Goal: Find specific page/section: Find specific page/section

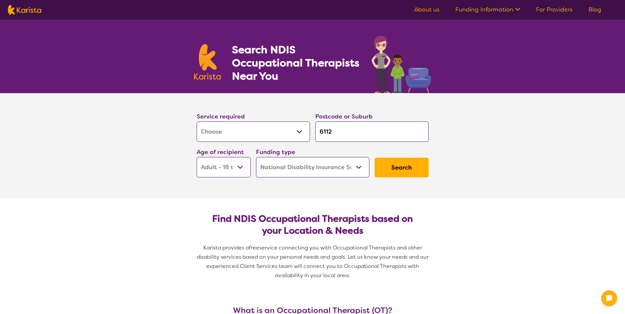
select select "[MEDICAL_DATA]"
select select "AD"
select select "NDIS"
select select "[MEDICAL_DATA]"
select select "AD"
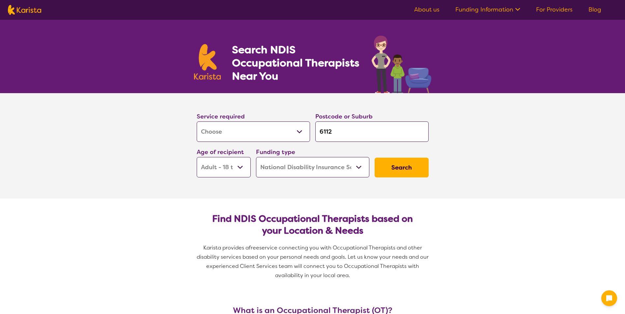
select select "NDIS"
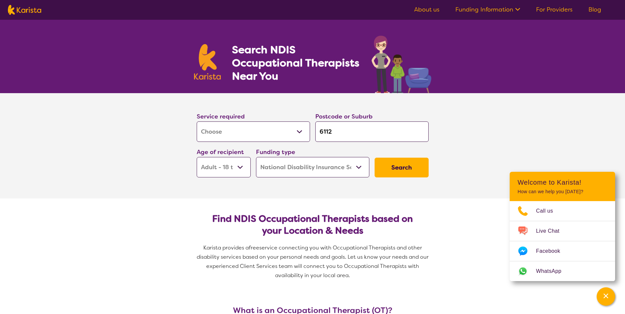
click at [344, 131] on input "6112" at bounding box center [371, 132] width 113 height 20
type input "611"
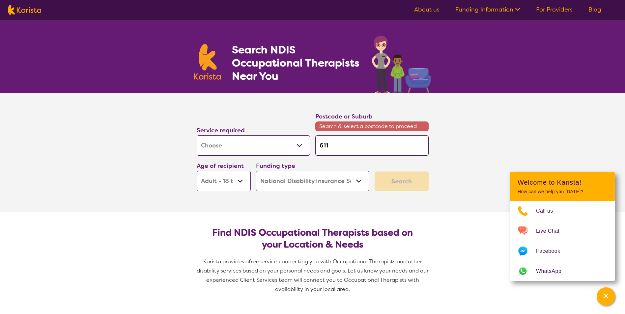
type input "61"
type input "6"
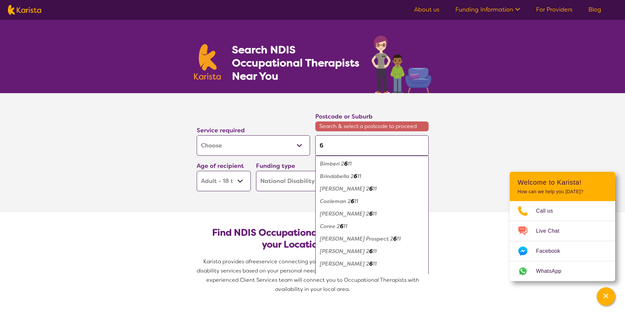
type input "64"
type input "640"
type input "6401"
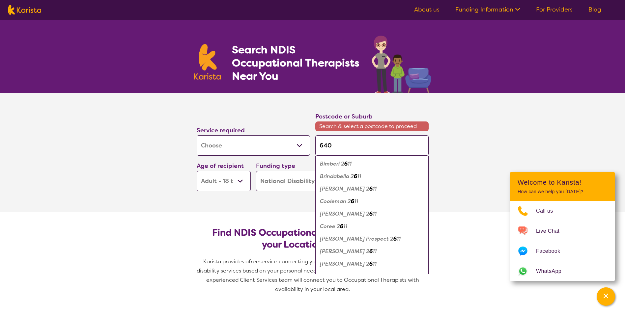
type input "6401"
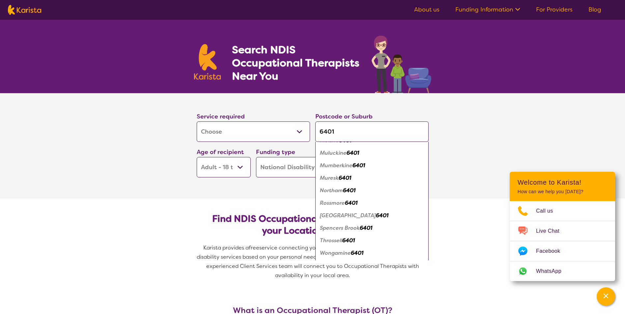
scroll to position [110, 0]
type input "6401"
click at [328, 190] on em "Northam" at bounding box center [331, 190] width 23 height 7
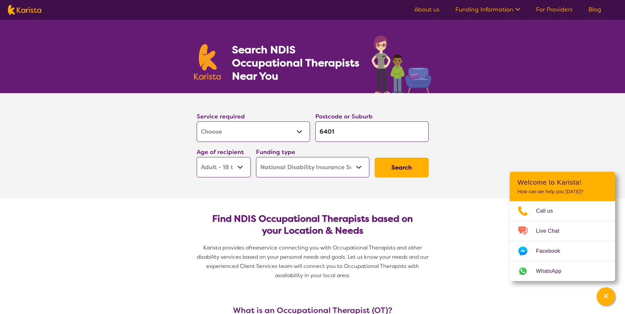
scroll to position [0, 0]
click at [236, 164] on select "Early Childhood - 0 to 9 Child - 10 to 11 Adolescent - 12 to 17 Adult - 18 to 6…" at bounding box center [224, 167] width 54 height 20
click at [324, 196] on section "Service required Allied Health Assistant Assessment ([MEDICAL_DATA] or [MEDICAL…" at bounding box center [313, 145] width 264 height 105
click at [405, 170] on button "Search" at bounding box center [402, 168] width 54 height 20
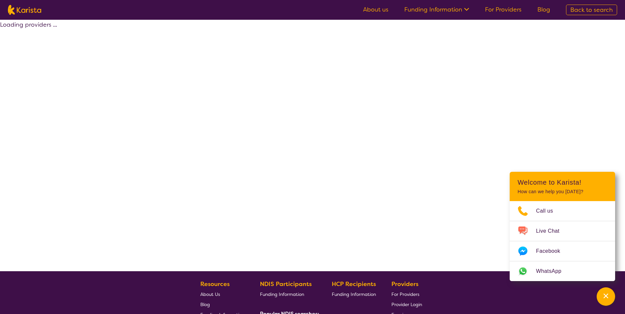
select select "by_score"
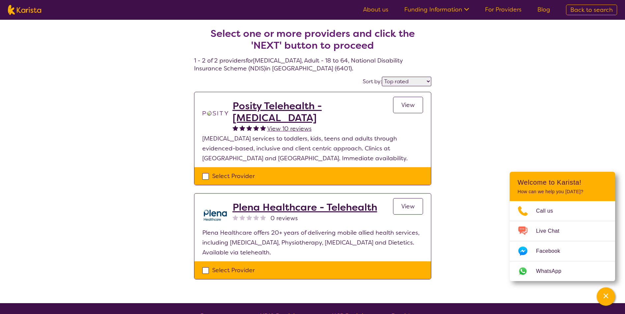
select select "[MEDICAL_DATA]"
select select "AD"
select select "NDIS"
select select "[MEDICAL_DATA]"
select select "AD"
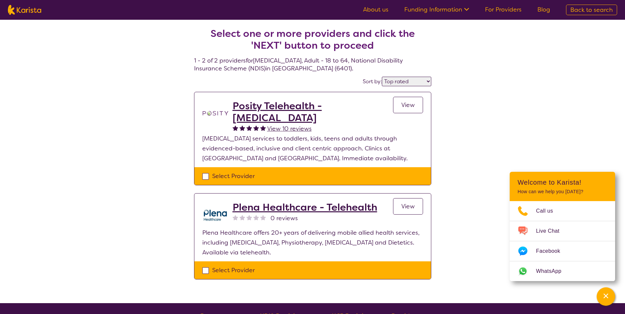
select select "NDIS"
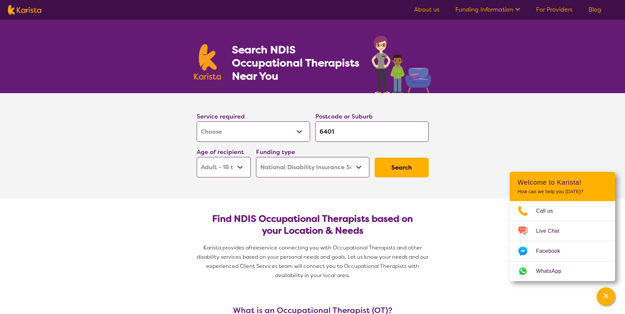
click at [341, 130] on input "6401" at bounding box center [371, 132] width 113 height 20
type input "640"
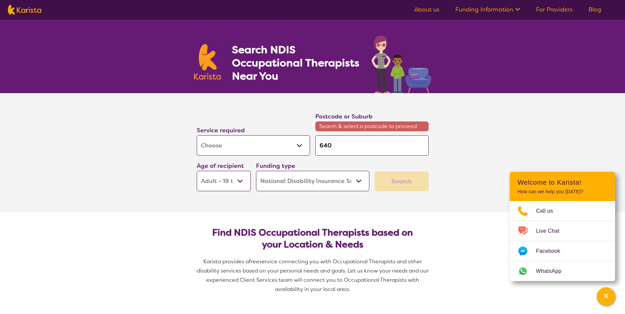
type input "64"
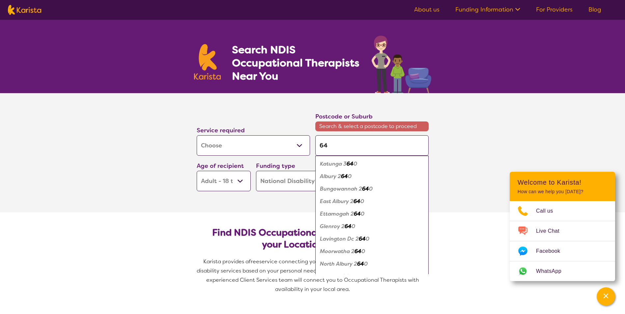
type input "6"
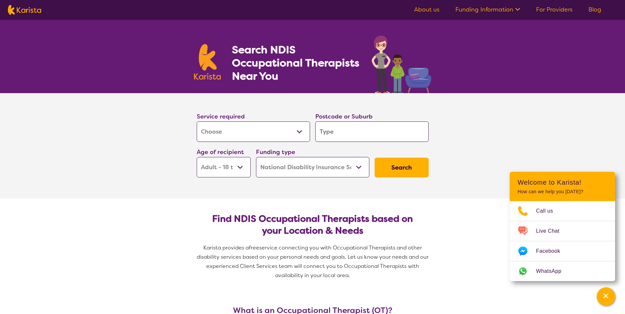
type input "N"
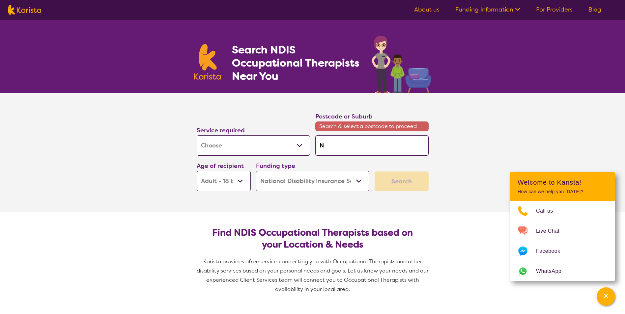
type input "No"
type input "Nor"
type input "Nort"
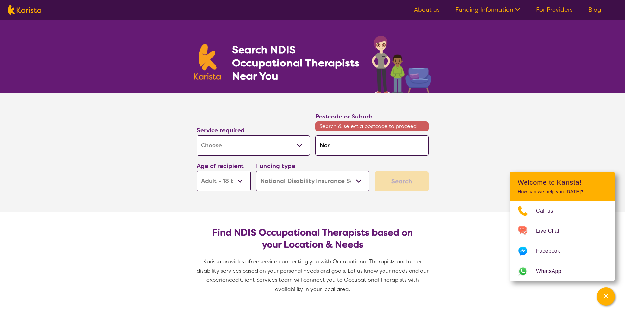
type input "Nort"
type input "North"
type input "Northa"
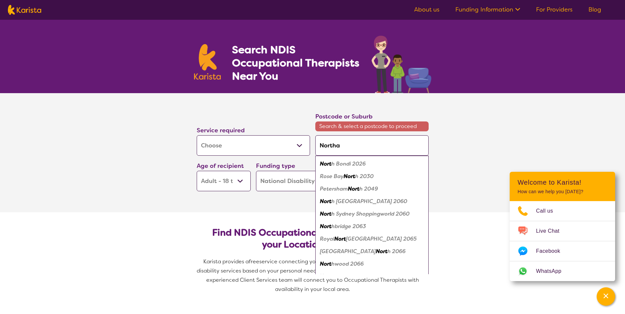
type input "Northam"
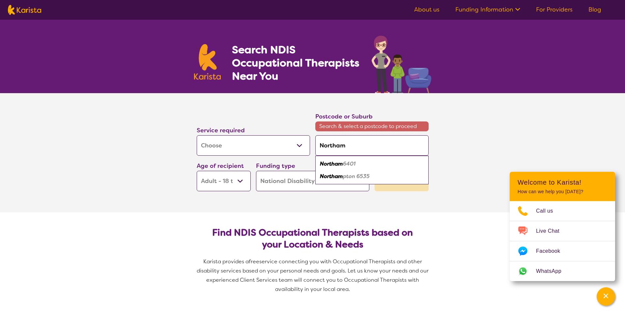
click at [329, 168] on div "Northam 6401" at bounding box center [372, 164] width 107 height 13
type input "6401"
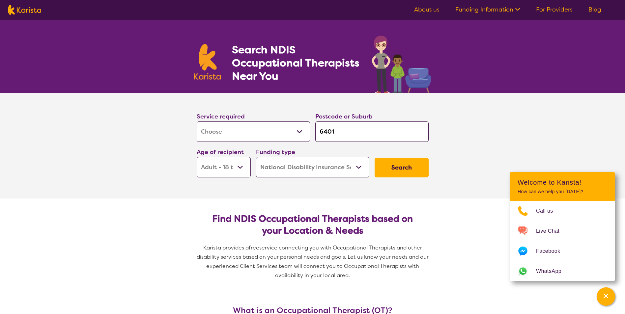
click at [386, 161] on button "Search" at bounding box center [402, 168] width 54 height 20
select select "by_score"
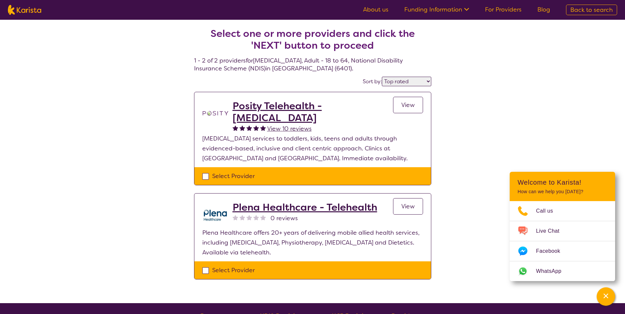
click at [280, 208] on h2 "Plena Healthcare - Telehealth" at bounding box center [305, 208] width 145 height 12
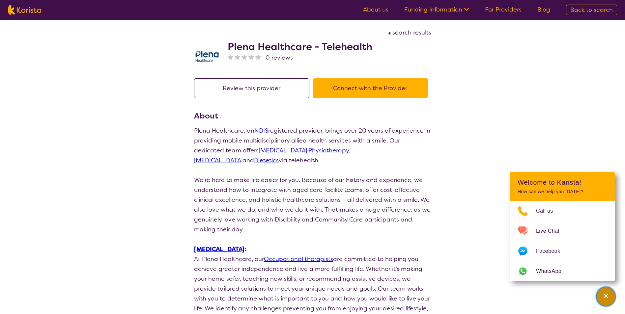
click at [603, 295] on icon "Channel Menu" at bounding box center [606, 296] width 7 height 7
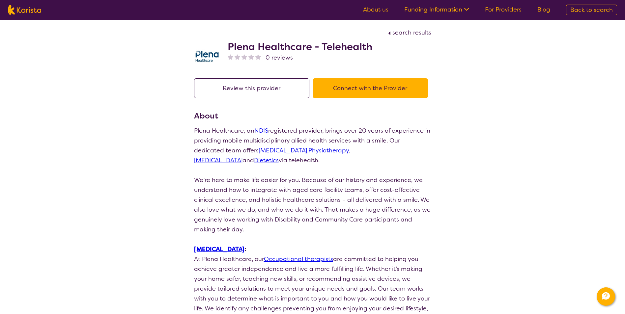
click at [381, 89] on button "Connect with the Provider" at bounding box center [370, 88] width 115 height 20
drag, startPoint x: 226, startPoint y: 43, endPoint x: 381, endPoint y: 41, distance: 155.2
click at [381, 41] on div "Plena Healthcare - Telehealth 0 reviews" at bounding box center [312, 54] width 237 height 33
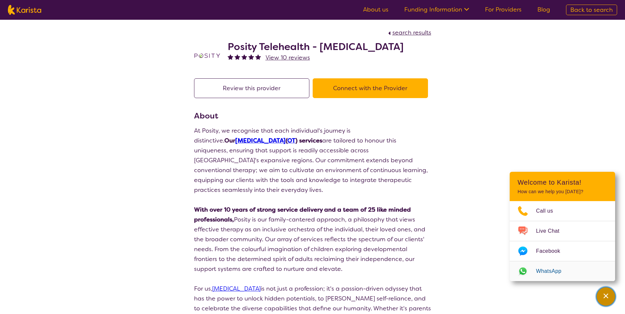
drag, startPoint x: 604, startPoint y: 295, endPoint x: 560, endPoint y: 278, distance: 47.5
click at [604, 295] on icon "Channel Menu" at bounding box center [606, 296] width 7 height 7
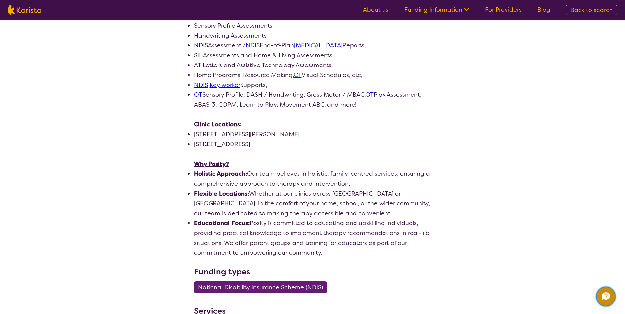
scroll to position [428, 0]
